Goal: Navigation & Orientation: Find specific page/section

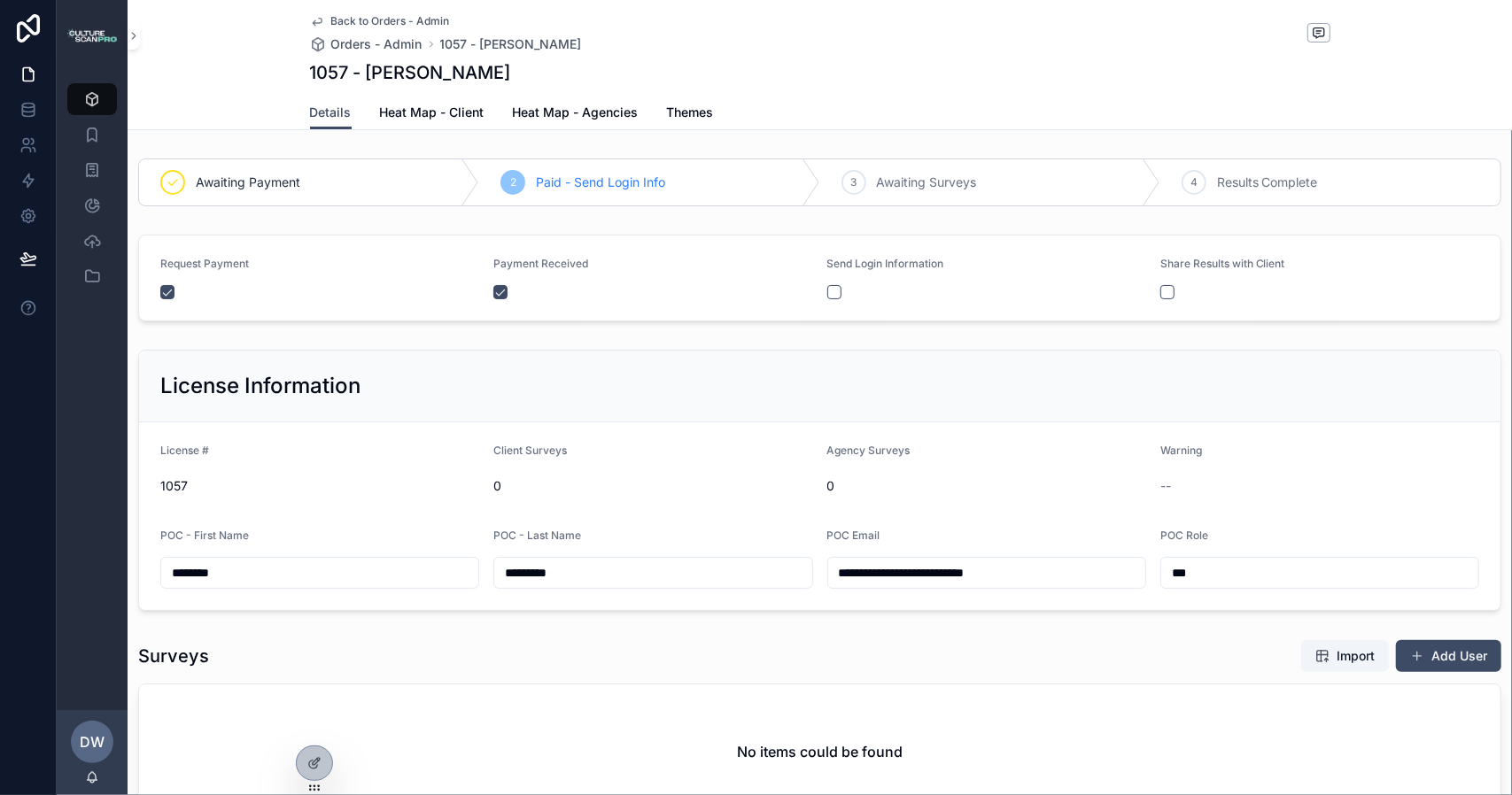
click at [681, 111] on span "Themes" at bounding box center [690, 113] width 47 height 18
